Goal: Task Accomplishment & Management: Complete application form

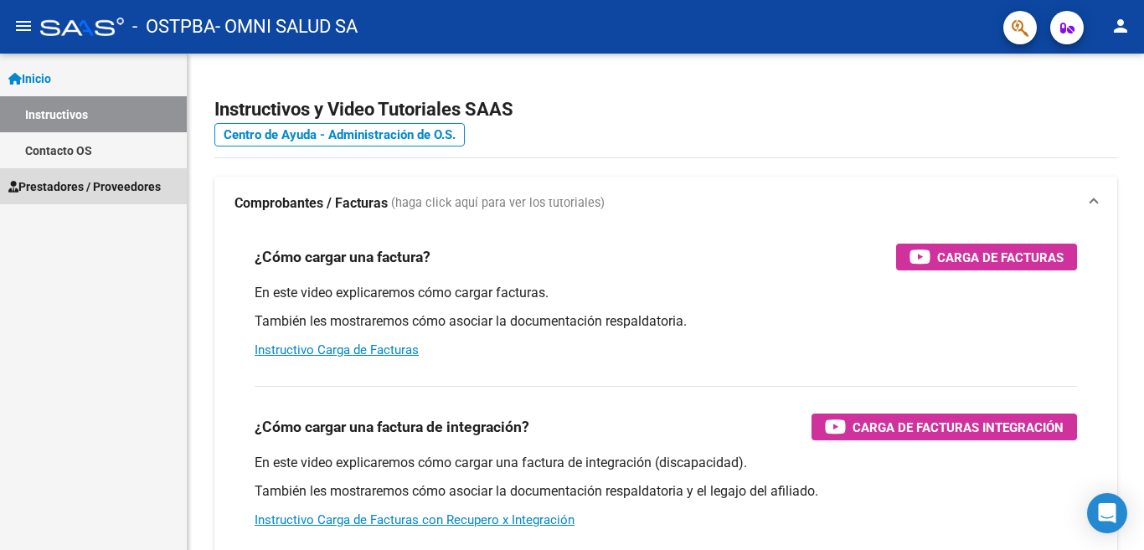
click at [105, 179] on span "Prestadores / Proveedores" at bounding box center [84, 187] width 152 height 18
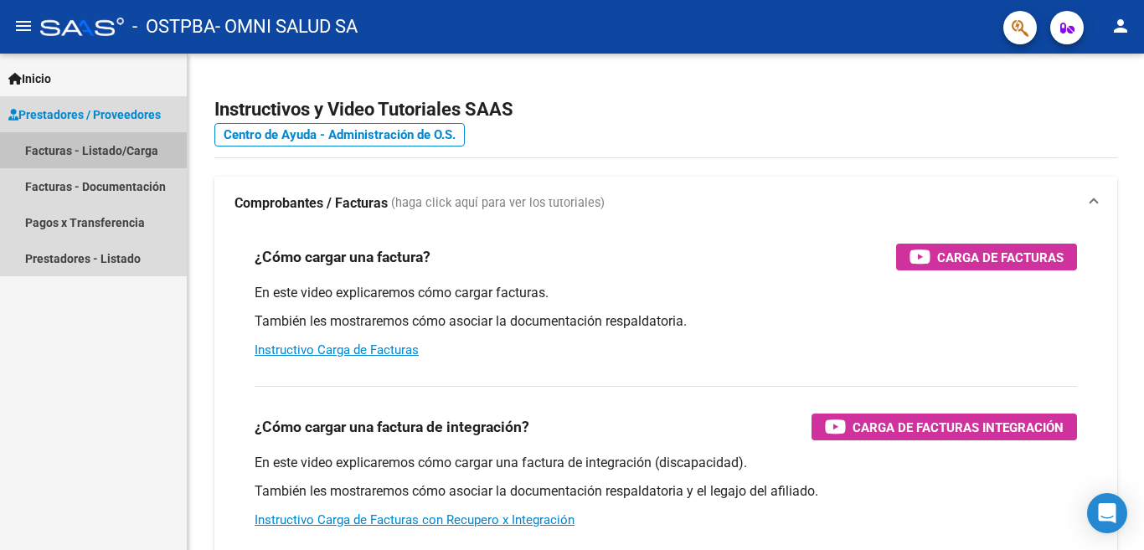
click at [137, 157] on link "Facturas - Listado/Carga" at bounding box center [93, 150] width 187 height 36
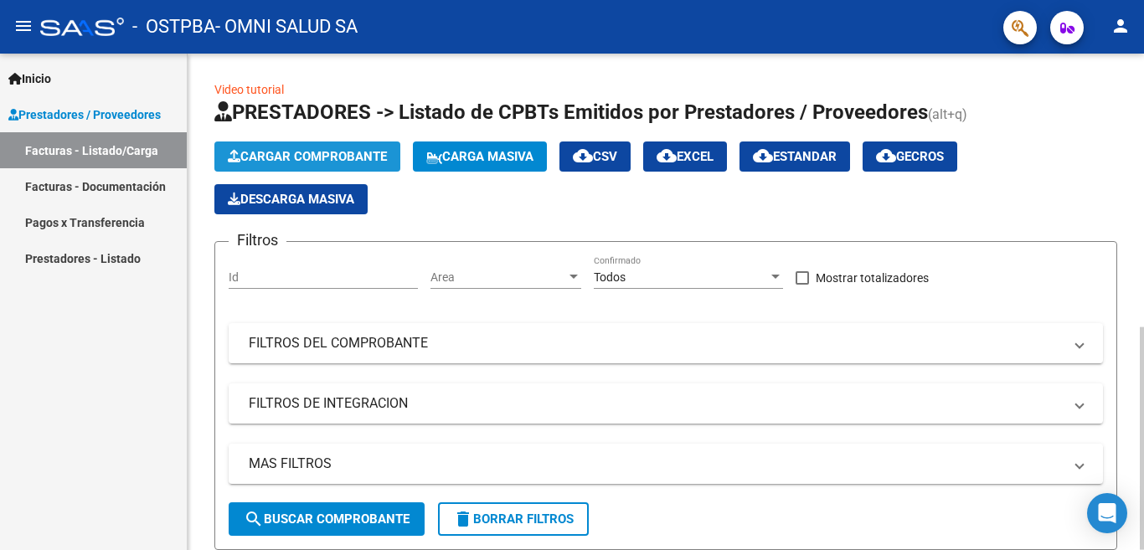
click at [277, 151] on span "Cargar Comprobante" at bounding box center [307, 156] width 159 height 15
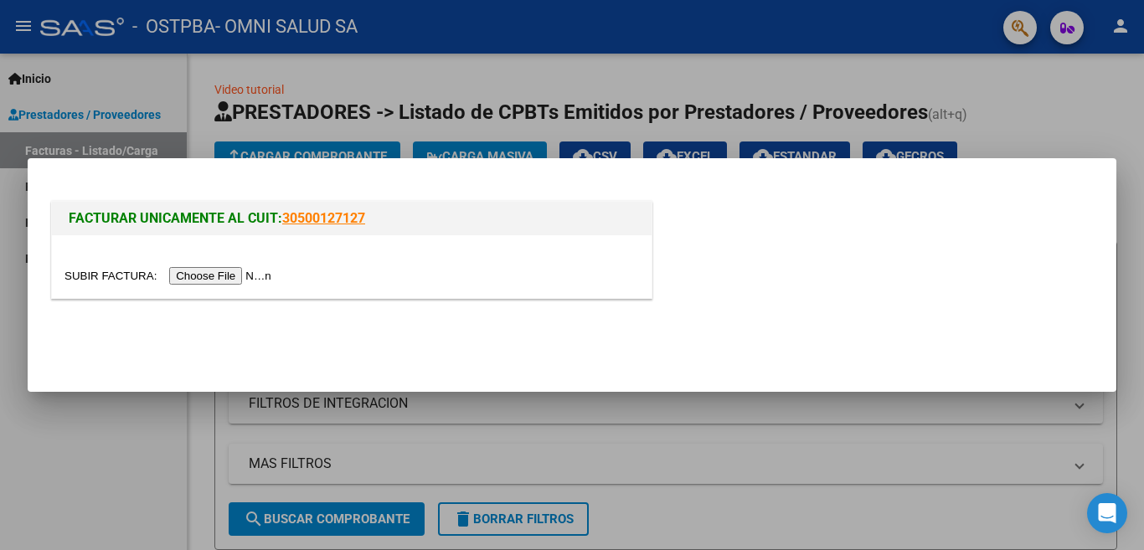
click at [251, 271] on input "file" at bounding box center [170, 276] width 212 height 18
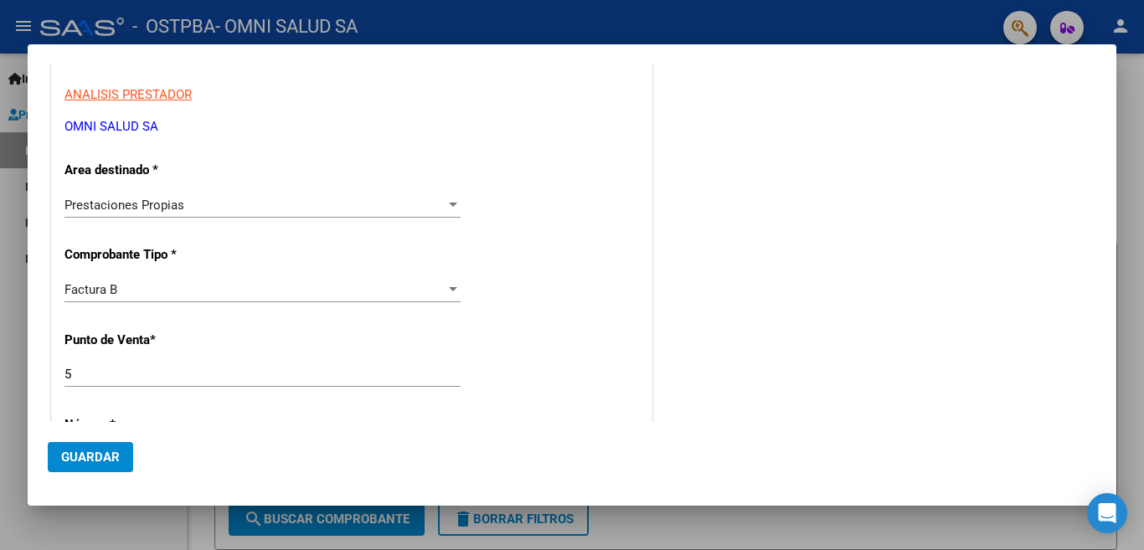
scroll to position [251, 0]
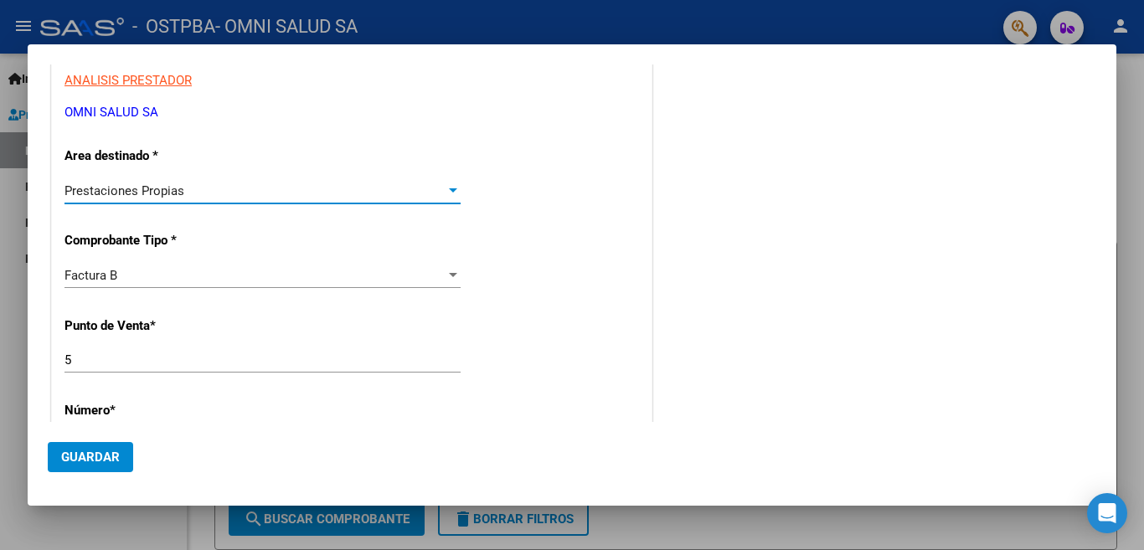
click at [452, 190] on div at bounding box center [453, 190] width 15 height 13
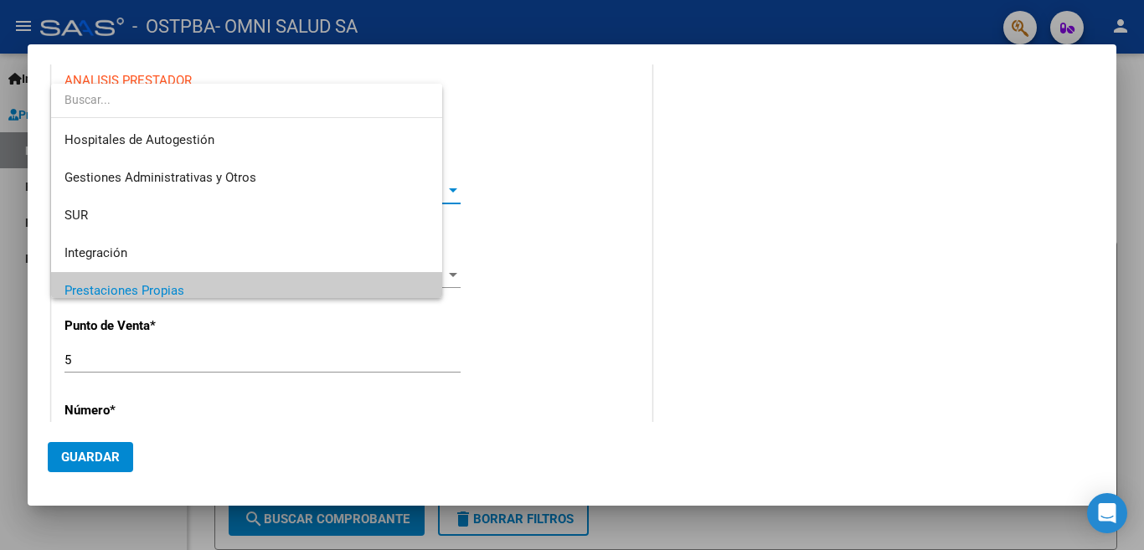
scroll to position [100, 0]
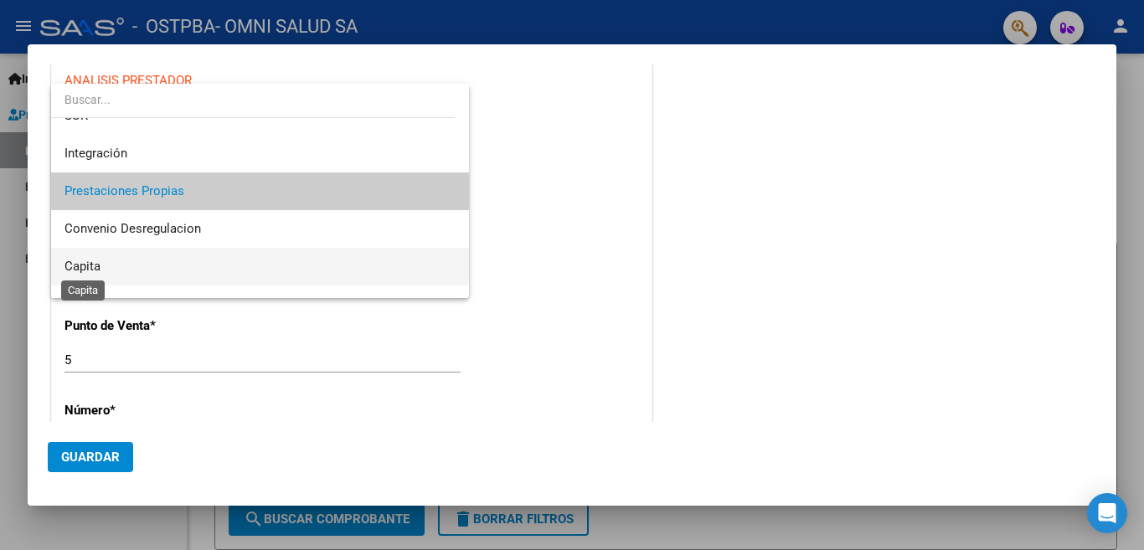
click at [89, 268] on span "Capita" at bounding box center [82, 266] width 36 height 15
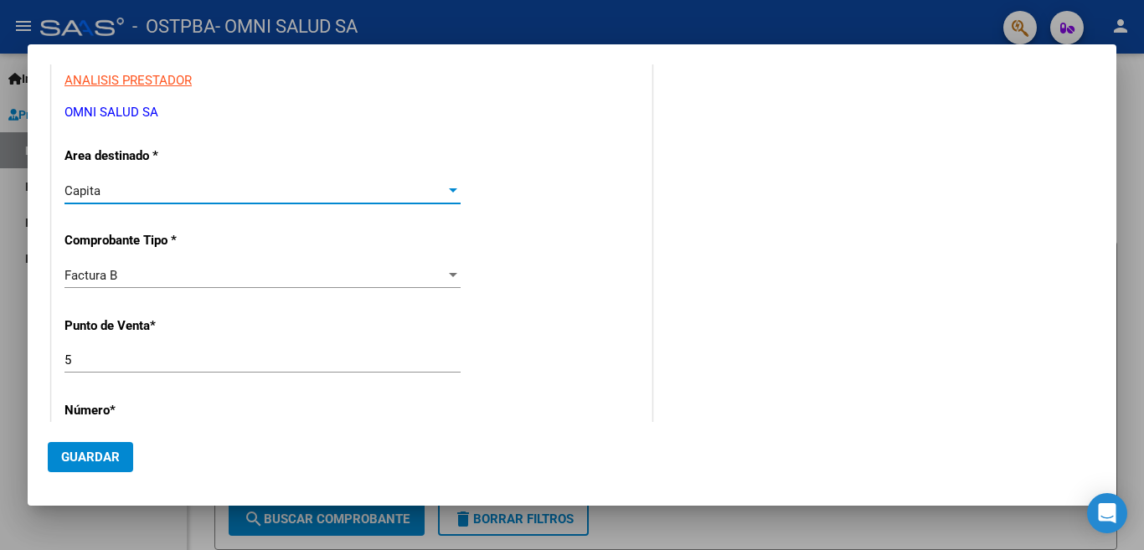
scroll to position [419, 0]
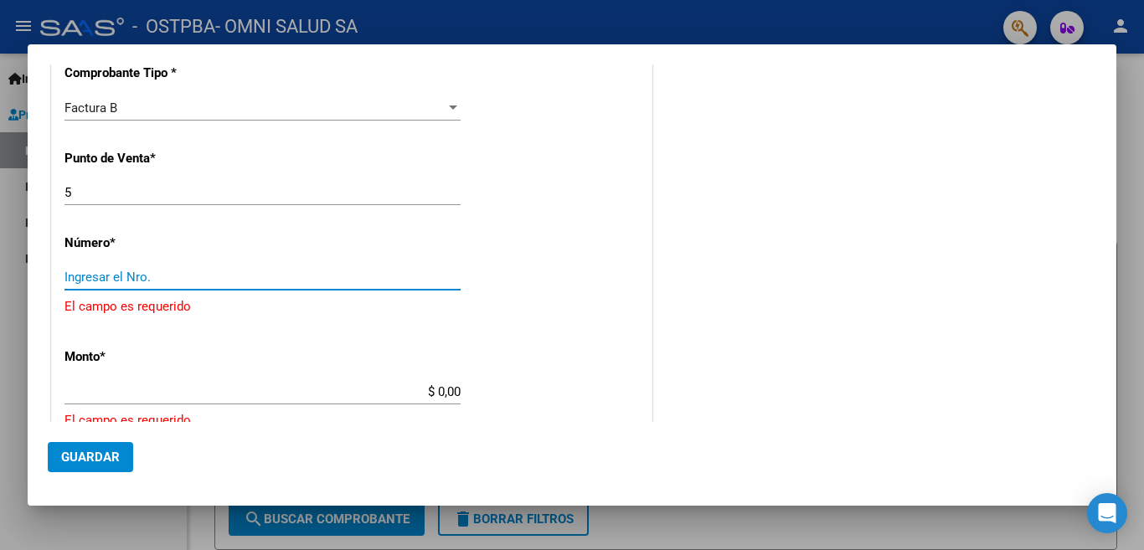
click at [131, 270] on input "Ingresar el Nro." at bounding box center [262, 277] width 396 height 15
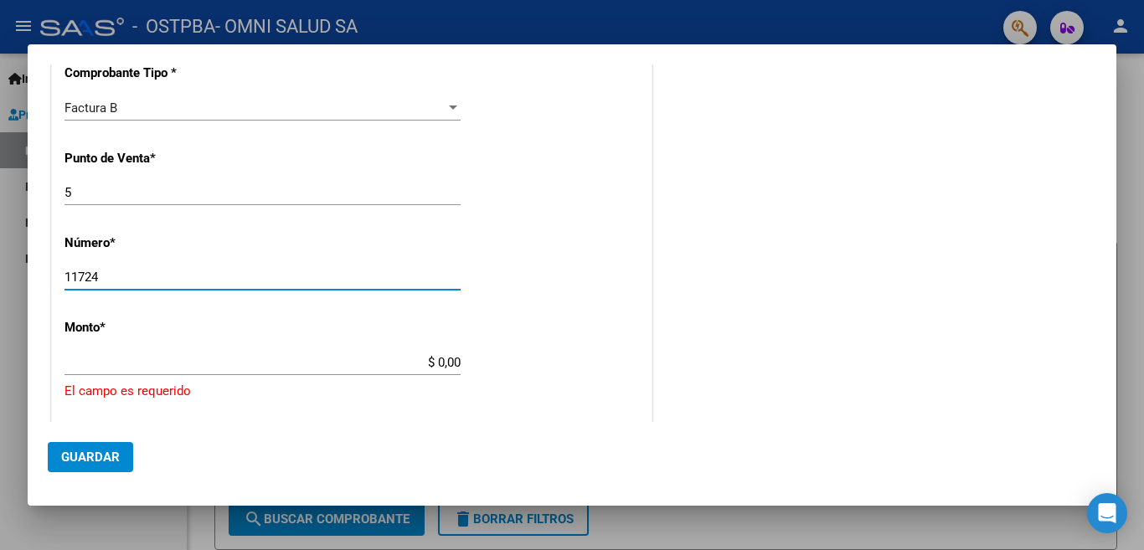
type input "11724"
click at [399, 357] on input "$ 0,00" at bounding box center [262, 362] width 396 height 15
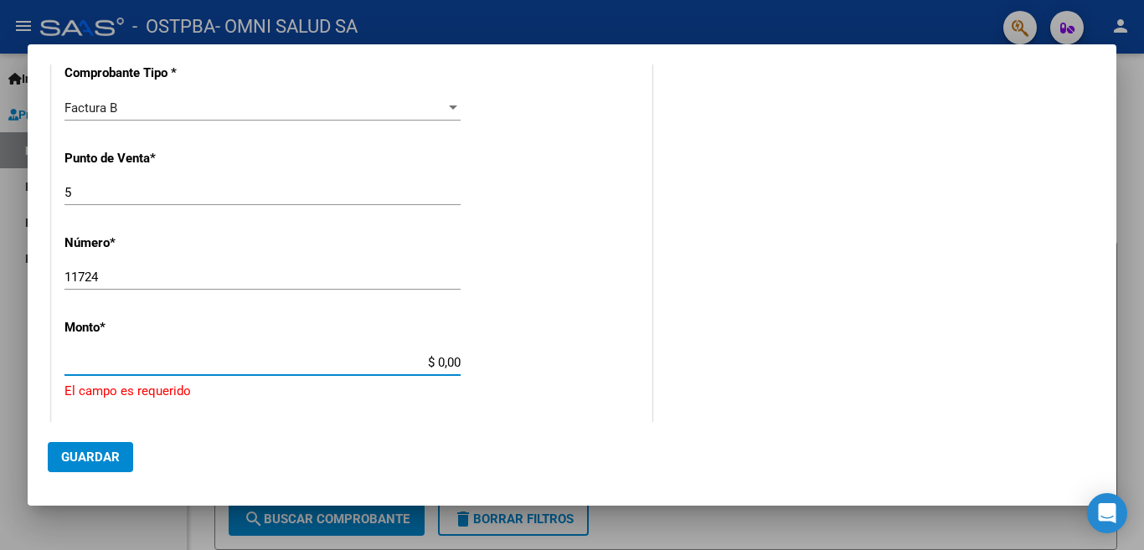
click at [447, 360] on input "$ 0,00" at bounding box center [262, 362] width 396 height 15
click at [436, 358] on input "$ 0,00" at bounding box center [262, 362] width 396 height 15
type input "$ 1.047.680,00"
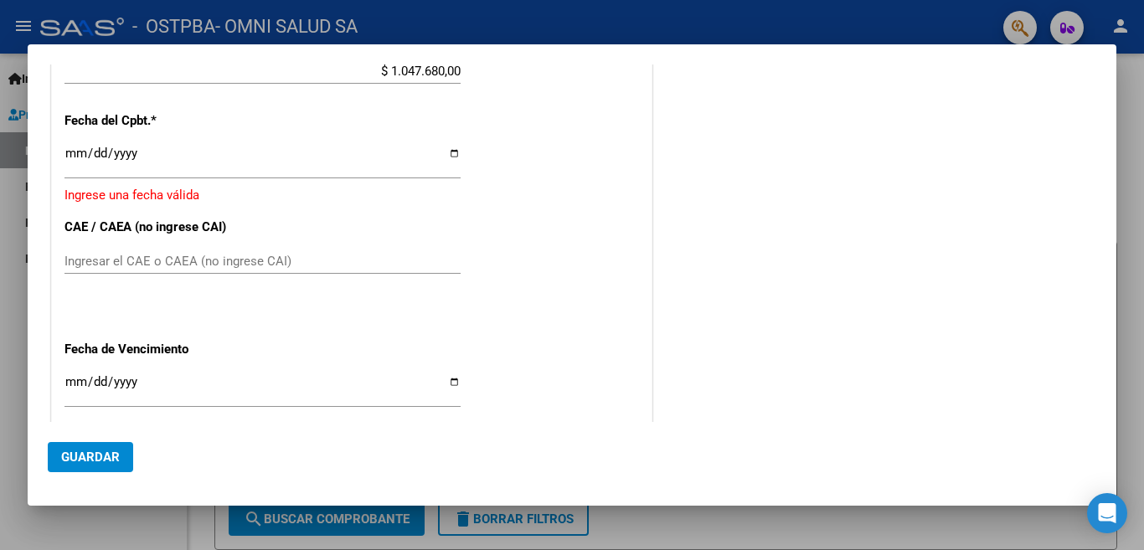
scroll to position [713, 0]
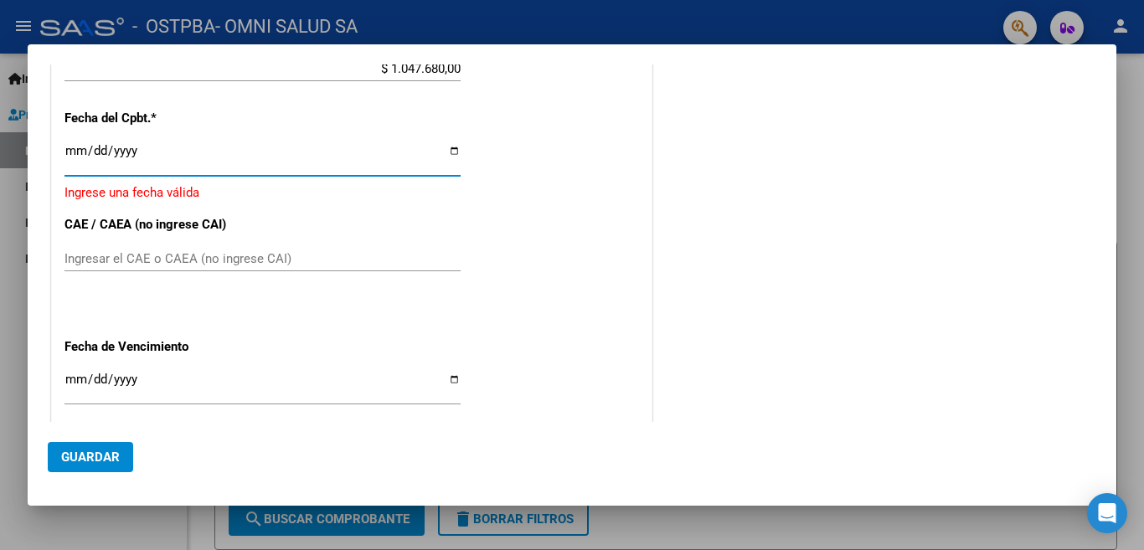
click at [74, 151] on input "Ingresar la fecha" at bounding box center [262, 157] width 396 height 27
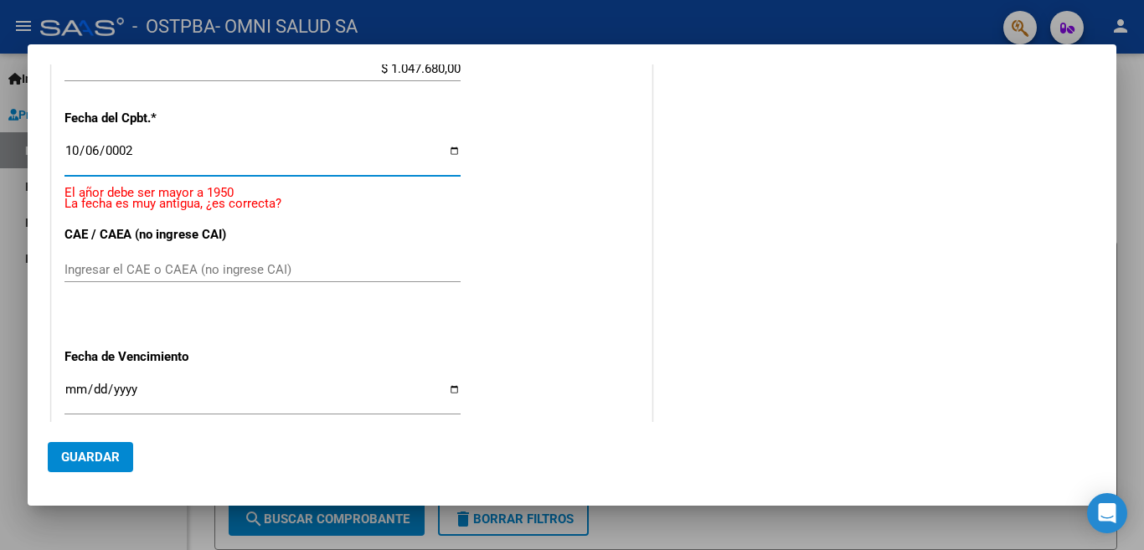
scroll to position [887, 0]
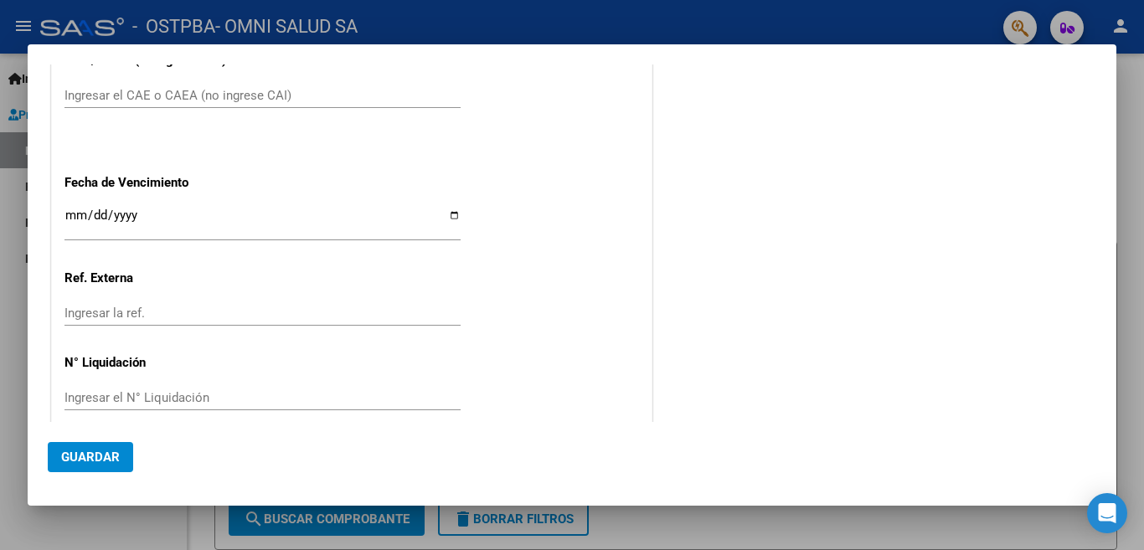
click at [75, 209] on input "Ingresar la fecha" at bounding box center [262, 222] width 396 height 27
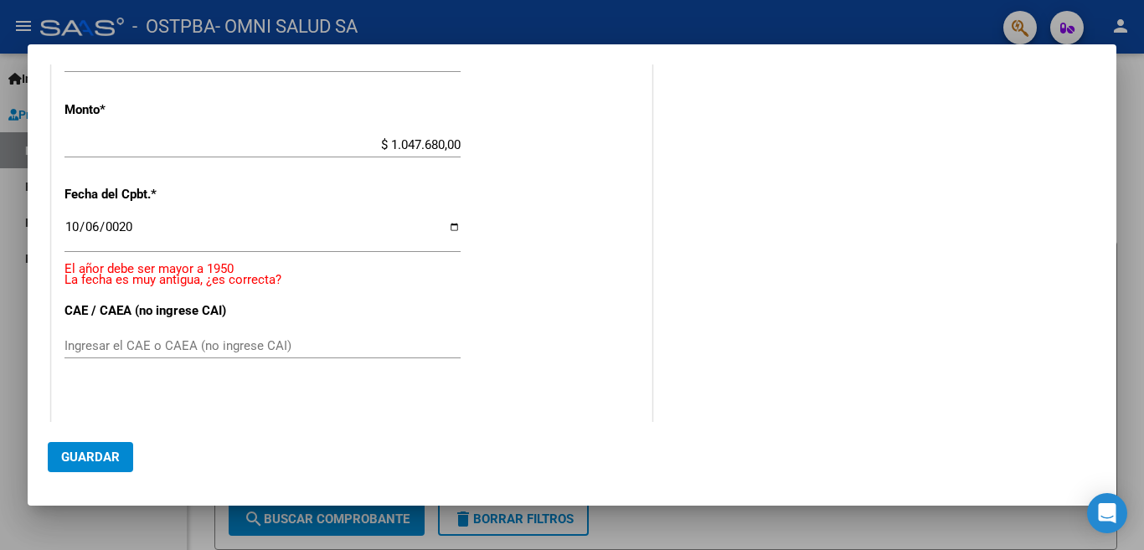
scroll to position [636, 0]
click at [75, 228] on input "0020-10-06" at bounding box center [262, 234] width 396 height 27
click at [118, 227] on input "0020-10-06" at bounding box center [262, 234] width 396 height 27
type input "[DATE]"
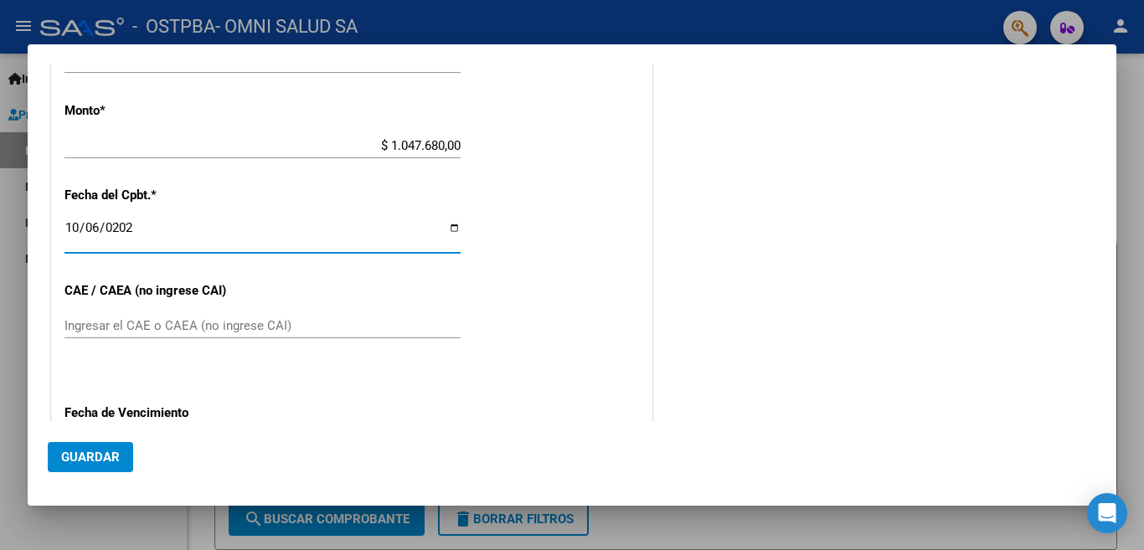
click at [159, 318] on input "Ingresar el CAE o CAEA (no ingrese CAI)" at bounding box center [262, 325] width 396 height 15
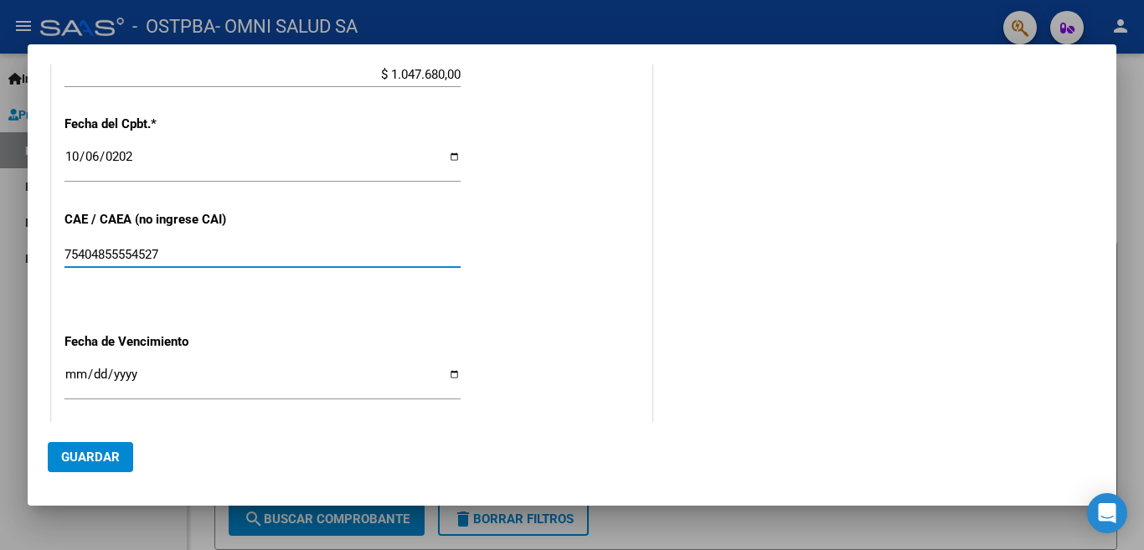
scroll to position [866, 0]
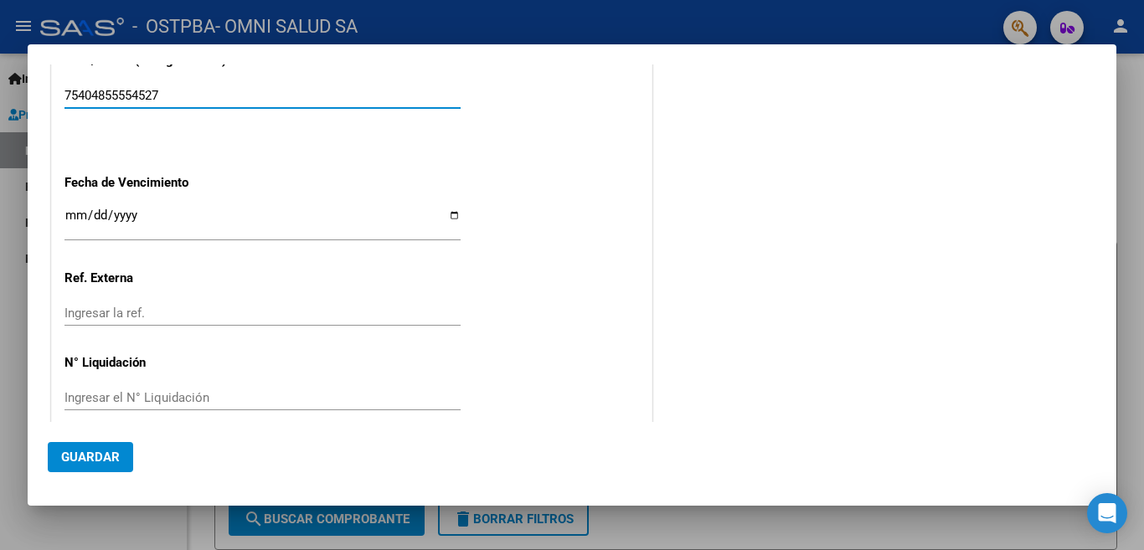
type input "75404855554527"
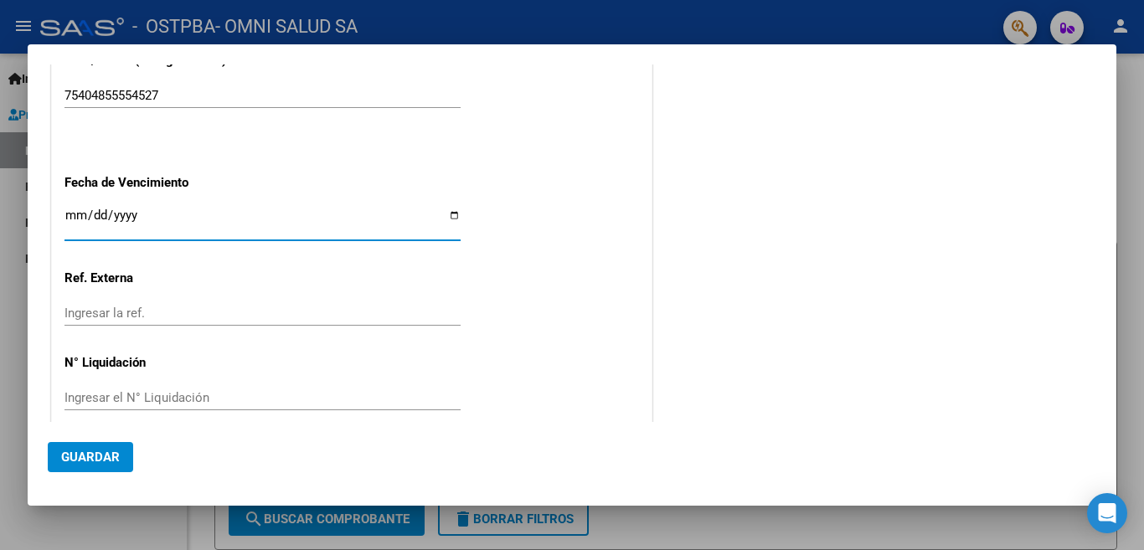
click at [73, 209] on input "Ingresar la fecha" at bounding box center [262, 222] width 396 height 27
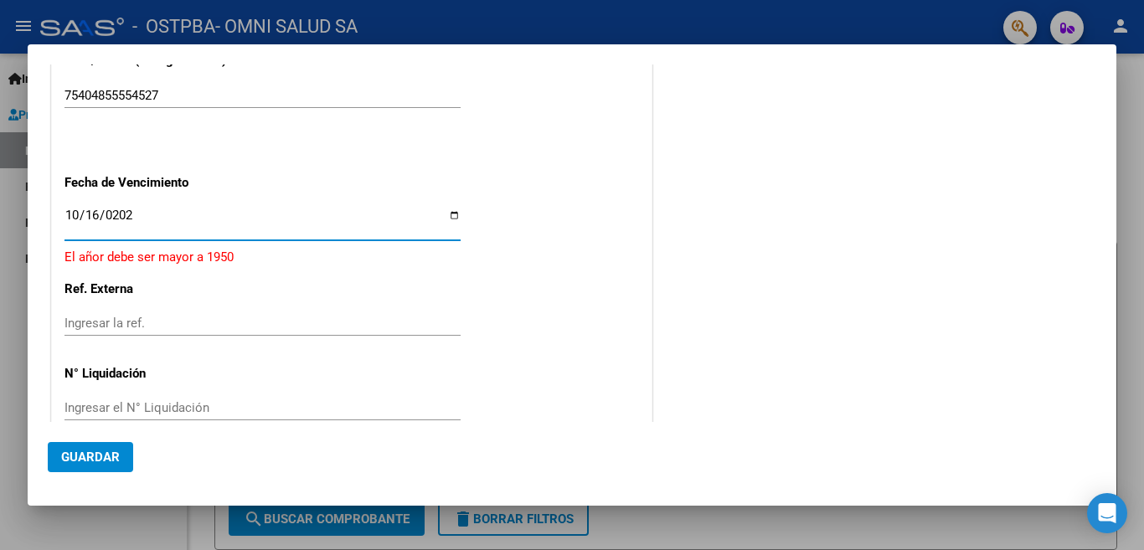
type input "[DATE]"
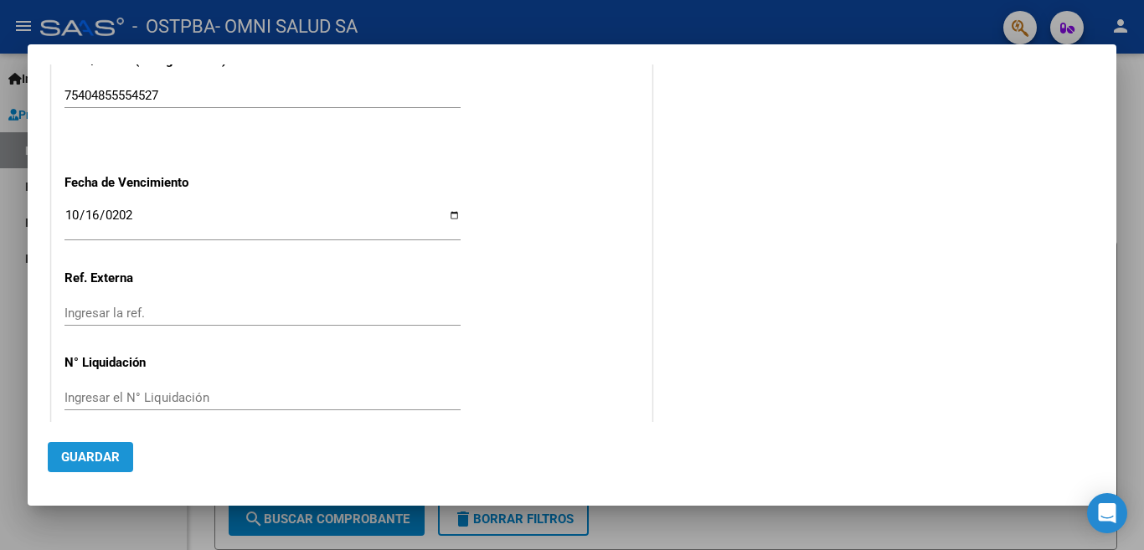
click at [85, 466] on button "Guardar" at bounding box center [90, 457] width 85 height 30
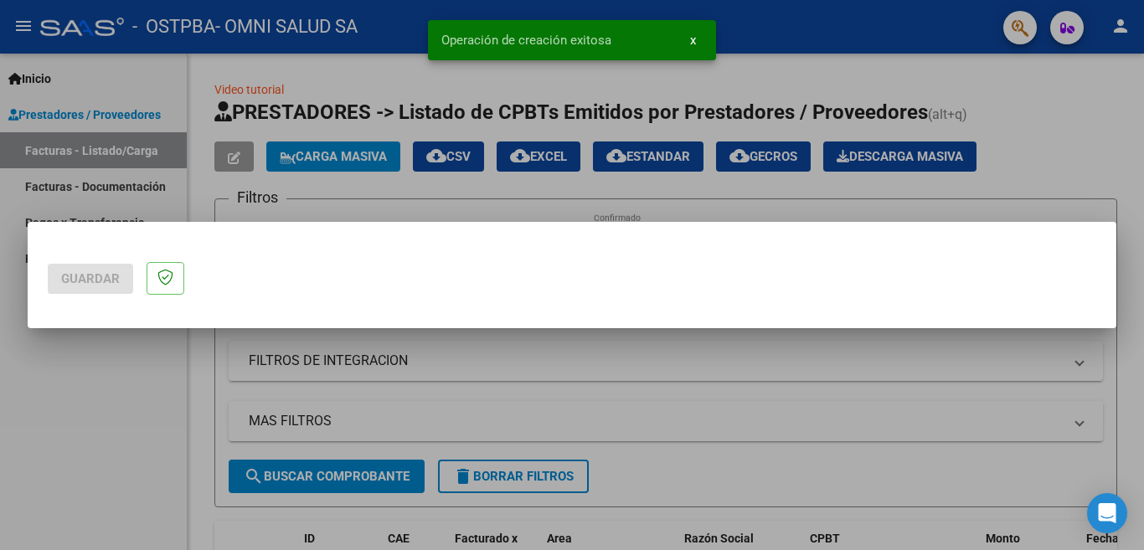
scroll to position [0, 0]
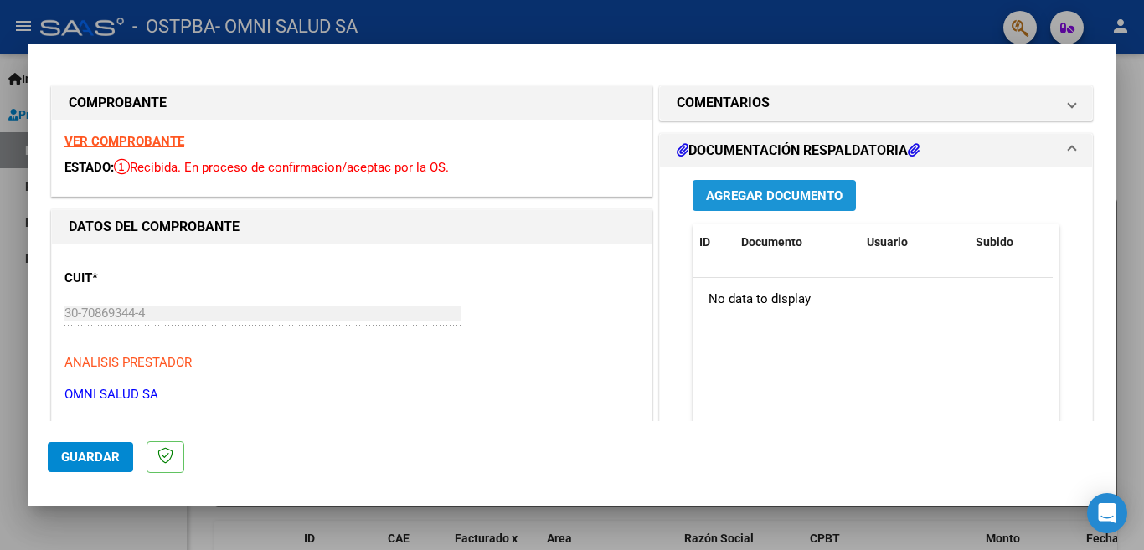
click at [733, 200] on span "Agregar Documento" at bounding box center [774, 195] width 137 height 15
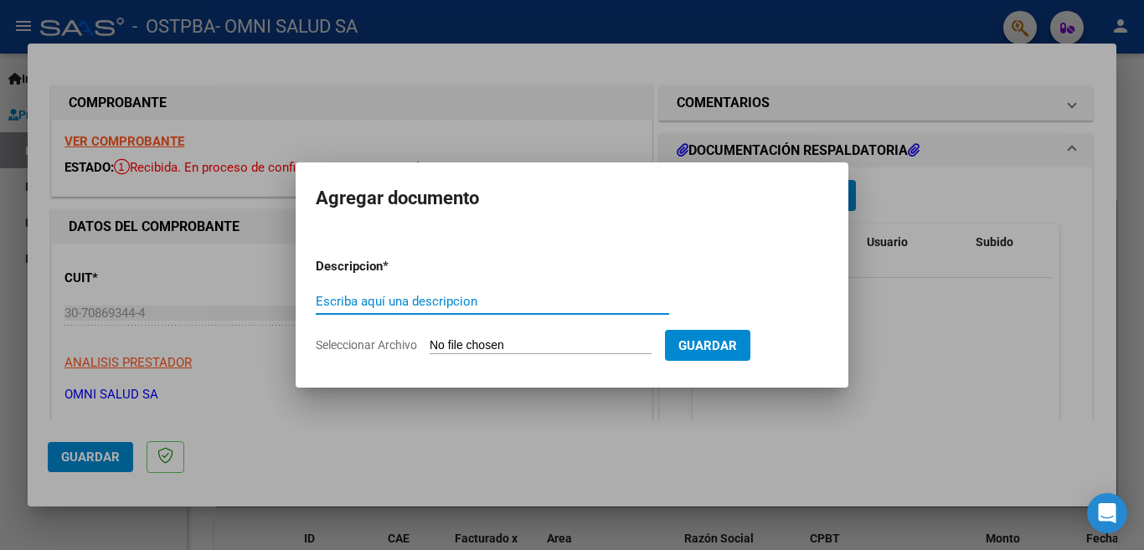
click at [331, 291] on div "Escriba aquí una descripcion" at bounding box center [492, 301] width 353 height 25
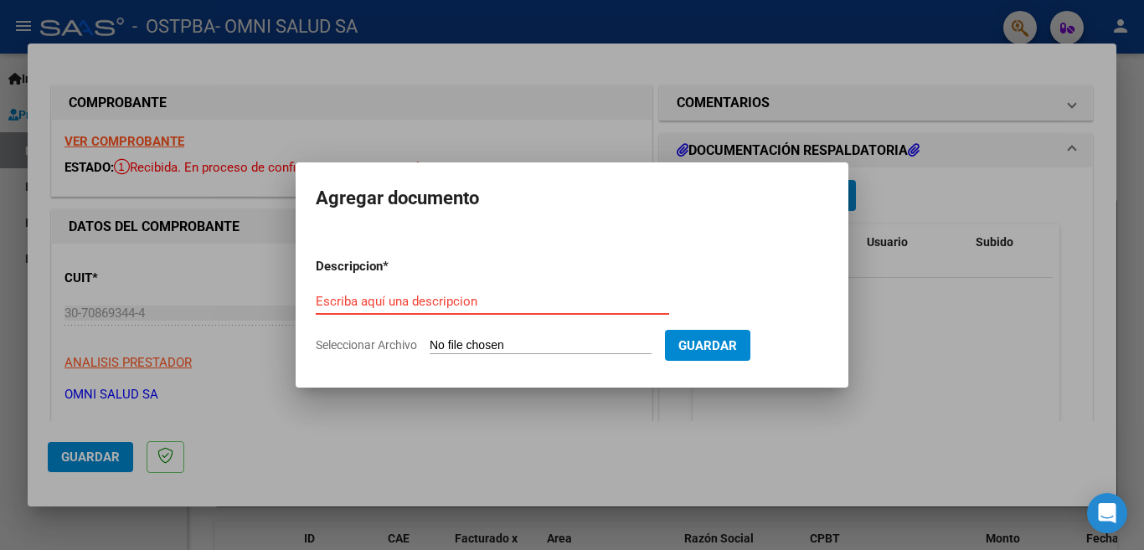
click at [331, 298] on input "Escriba aquí una descripcion" at bounding box center [492, 301] width 353 height 15
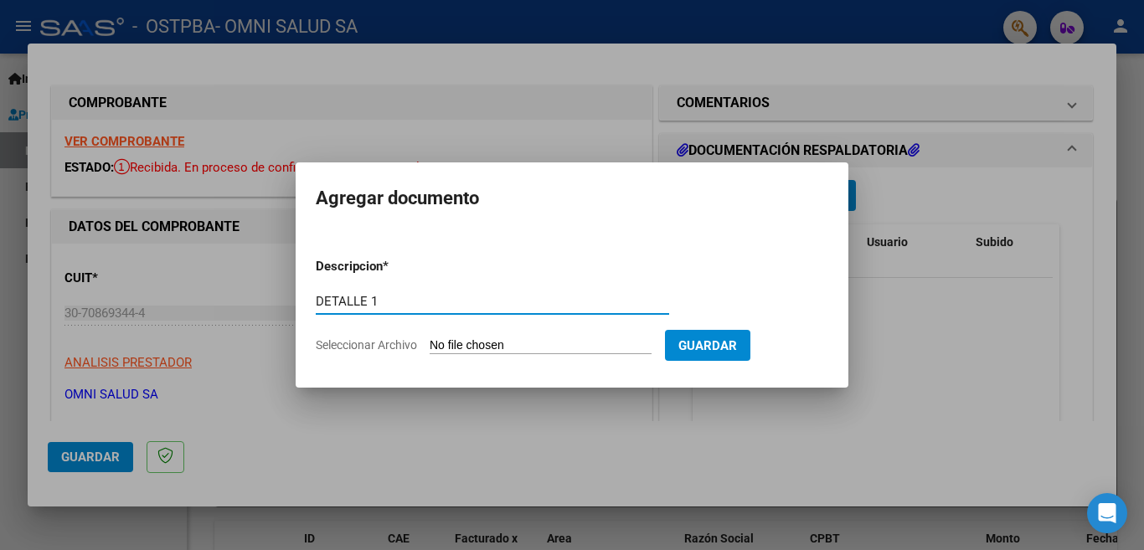
type input "DETALLE 1"
click at [487, 338] on input "Seleccionar Archivo" at bounding box center [541, 346] width 222 height 16
type input "C:\fakepath\DETALLE 1.pdf"
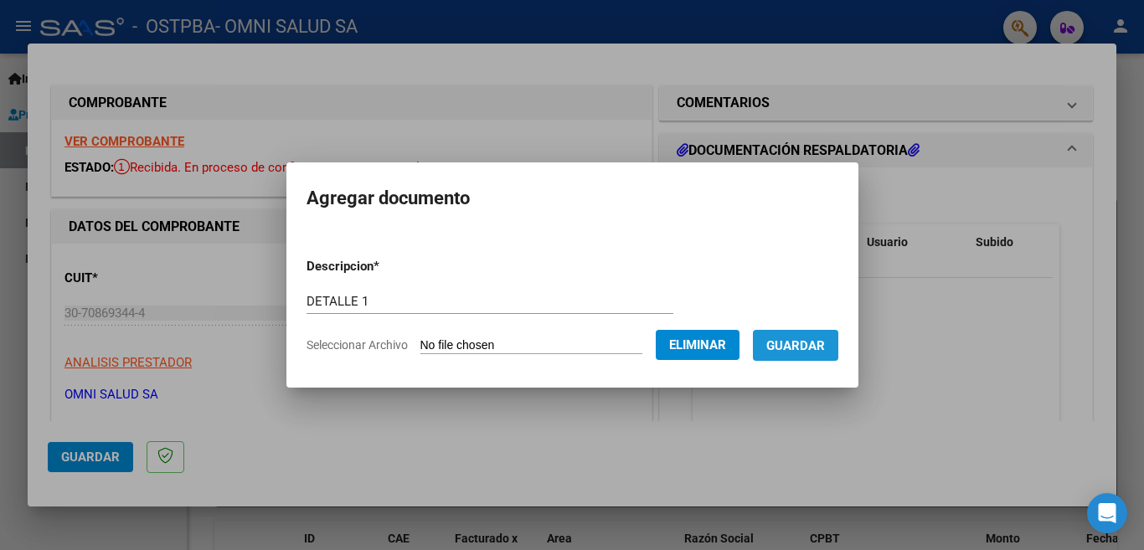
click at [770, 348] on button "Guardar" at bounding box center [795, 345] width 85 height 31
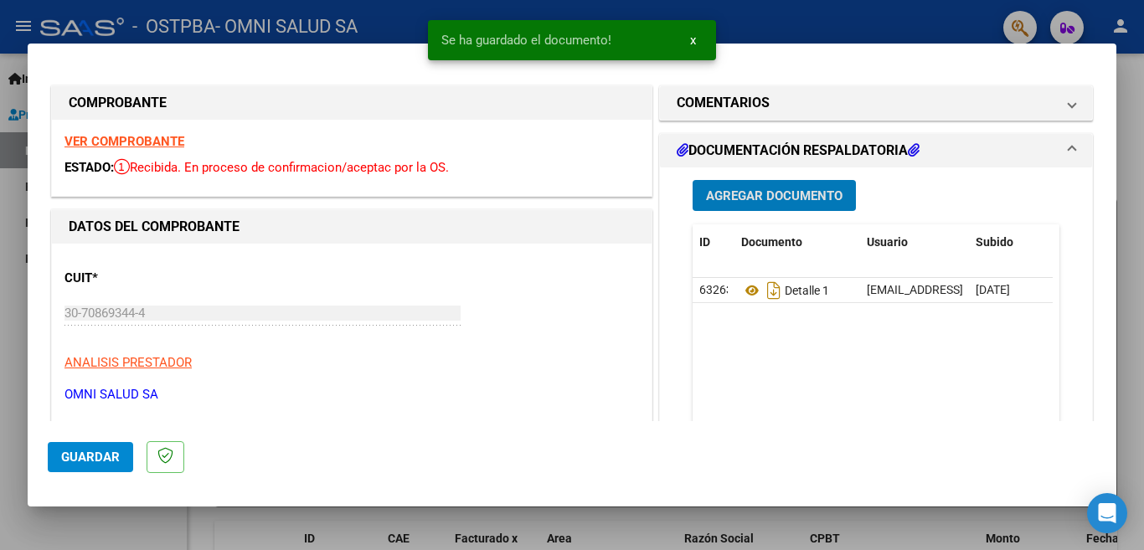
click at [735, 204] on button "Agregar Documento" at bounding box center [774, 195] width 163 height 31
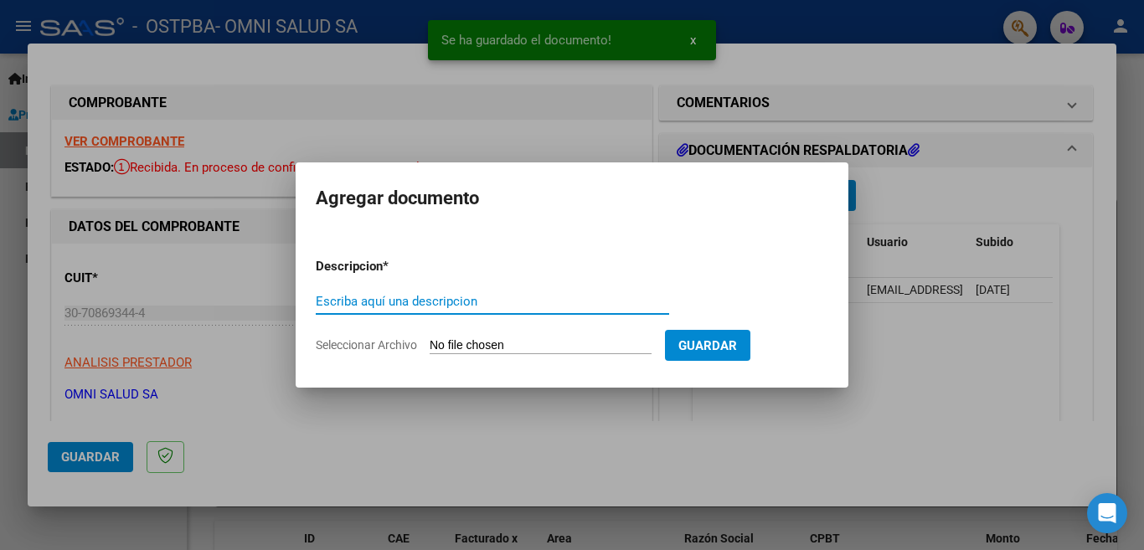
click at [317, 306] on input "Escriba aquí una descripcion" at bounding box center [492, 301] width 353 height 15
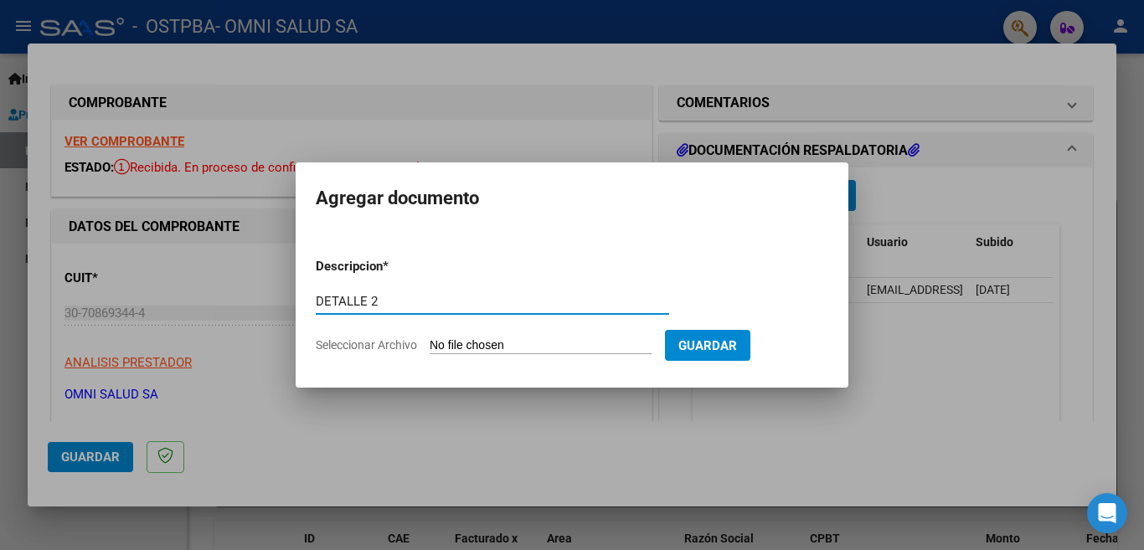
type input "DETALLE 2"
click at [455, 344] on input "Seleccionar Archivo" at bounding box center [541, 346] width 222 height 16
type input "C:\fakepath\DETALLE 2.pdf"
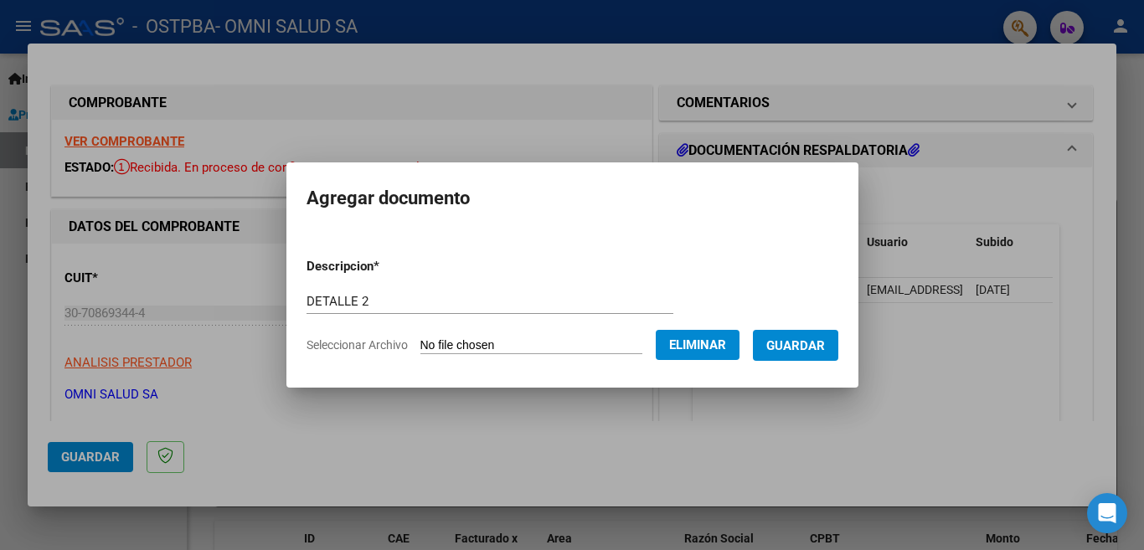
click at [820, 350] on span "Guardar" at bounding box center [795, 345] width 59 height 15
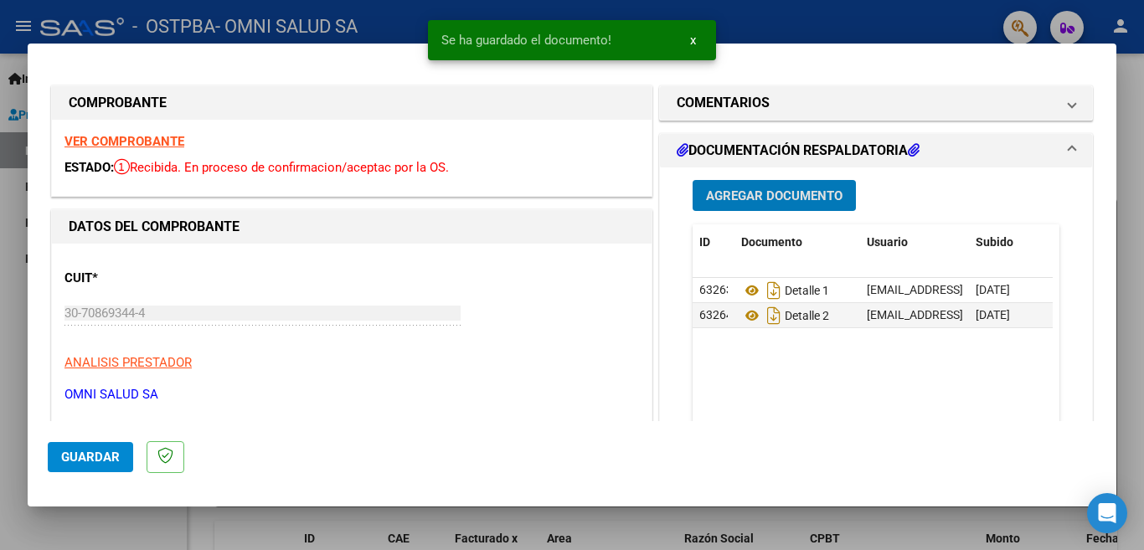
click at [0, 221] on div at bounding box center [572, 275] width 1144 height 550
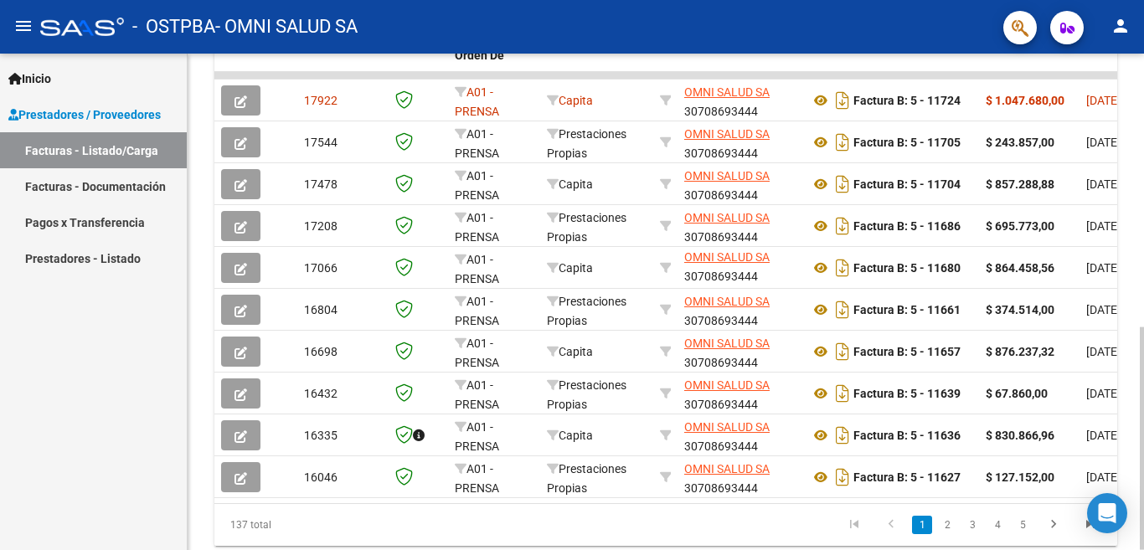
scroll to position [547, 0]
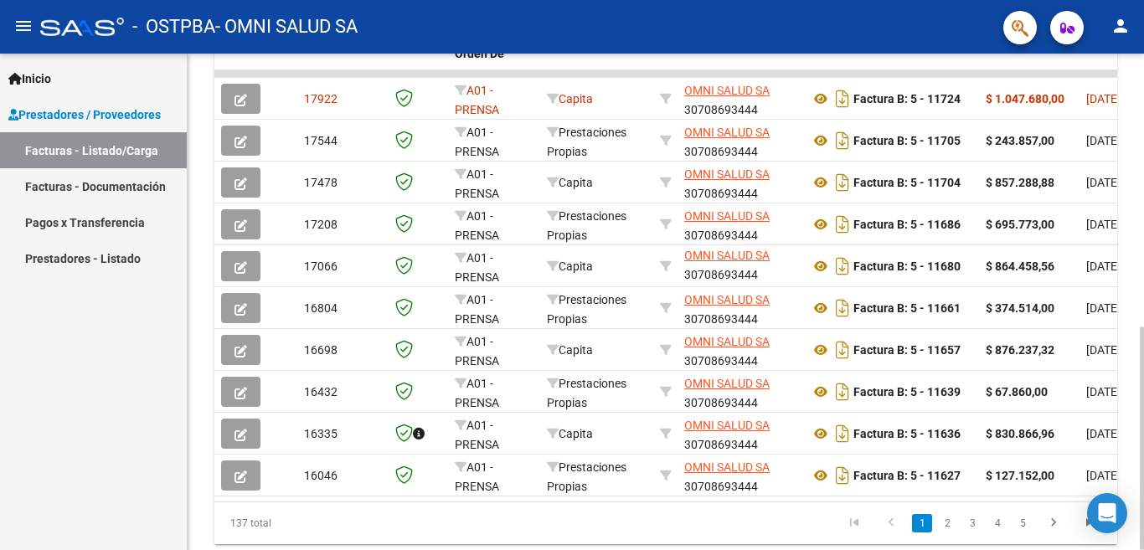
click at [1143, 400] on div at bounding box center [1142, 439] width 4 height 223
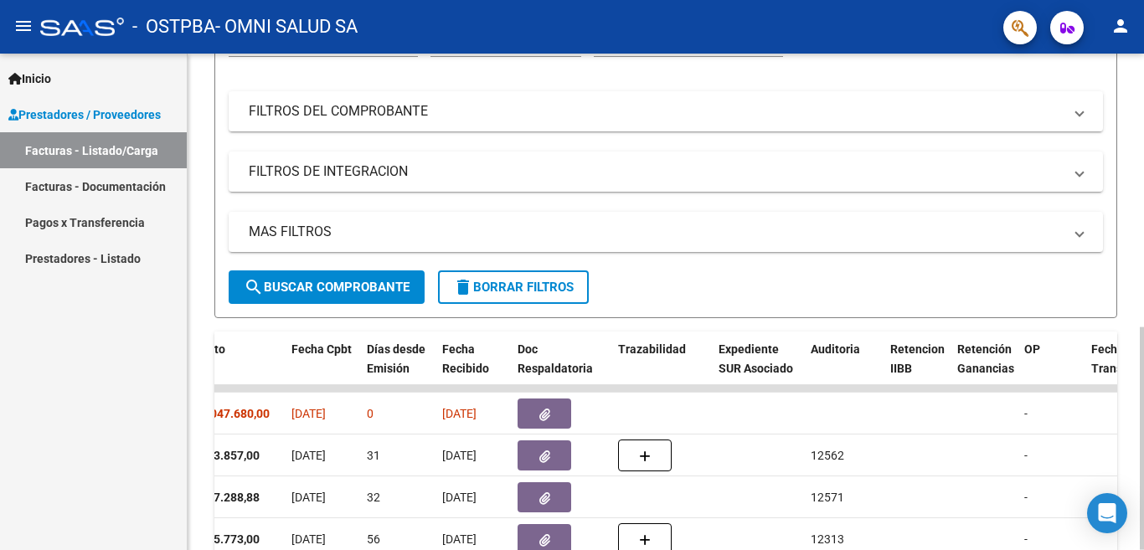
scroll to position [128, 0]
